Goal: Transaction & Acquisition: Book appointment/travel/reservation

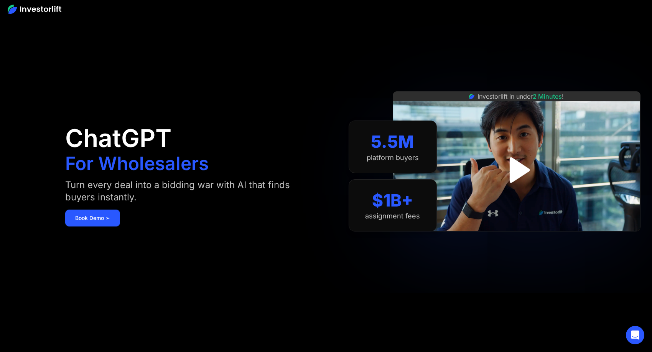
click at [523, 171] on img "open lightbox" at bounding box center [517, 170] width 46 height 46
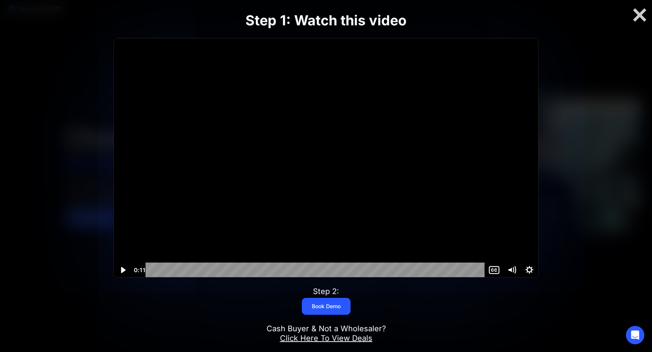
click at [307, 190] on div at bounding box center [326, 157] width 425 height 239
click at [350, 163] on div at bounding box center [326, 157] width 425 height 239
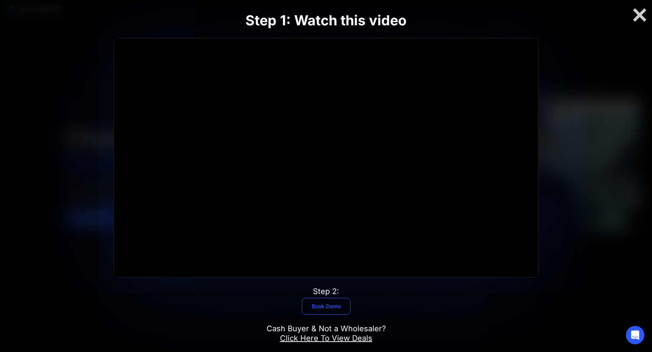
click at [322, 305] on link "Book Demo" at bounding box center [326, 306] width 49 height 17
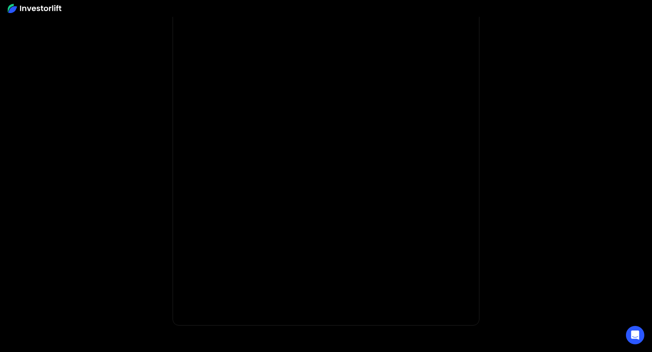
scroll to position [28, 0]
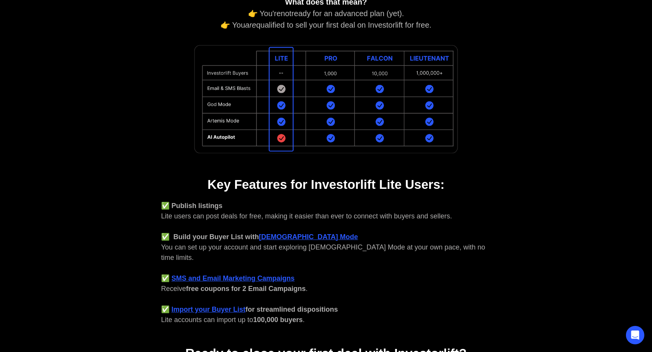
scroll to position [135, 0]
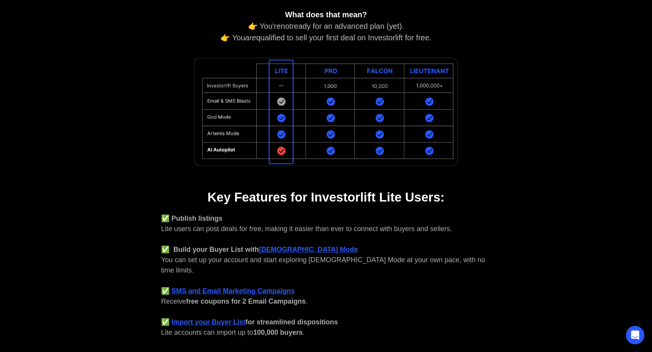
click at [332, 71] on img at bounding box center [326, 112] width 269 height 114
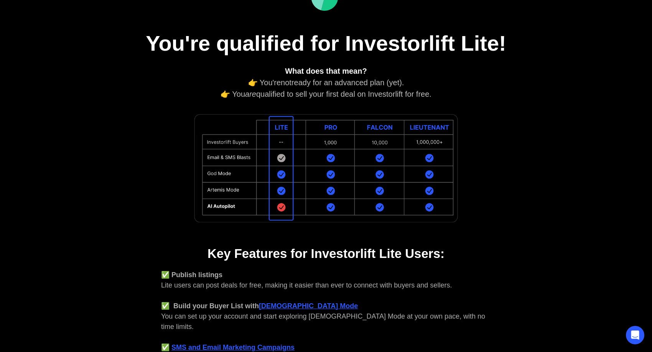
scroll to position [46, 0]
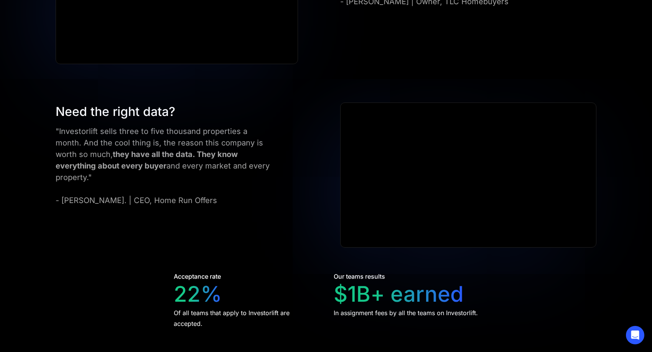
scroll to position [1571, 0]
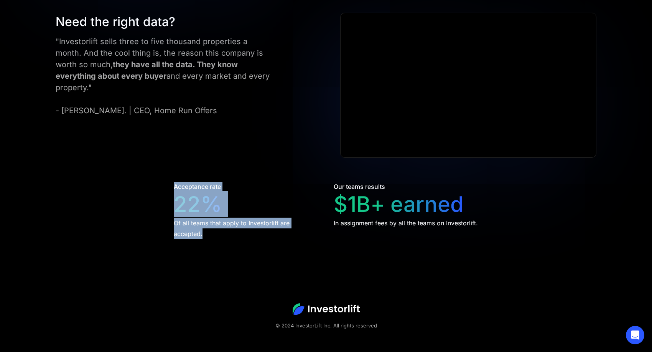
drag, startPoint x: 210, startPoint y: 229, endPoint x: 163, endPoint y: 173, distance: 73.3
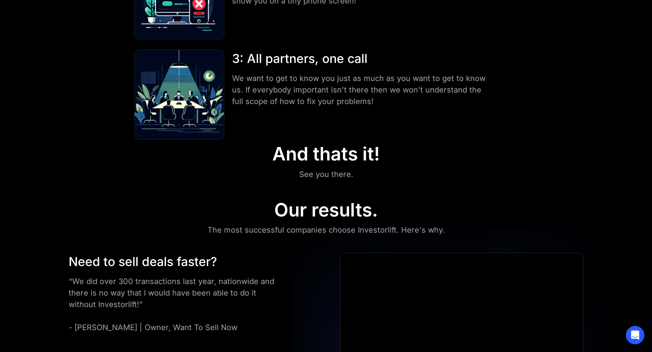
scroll to position [0, 0]
